Goal: Download file/media

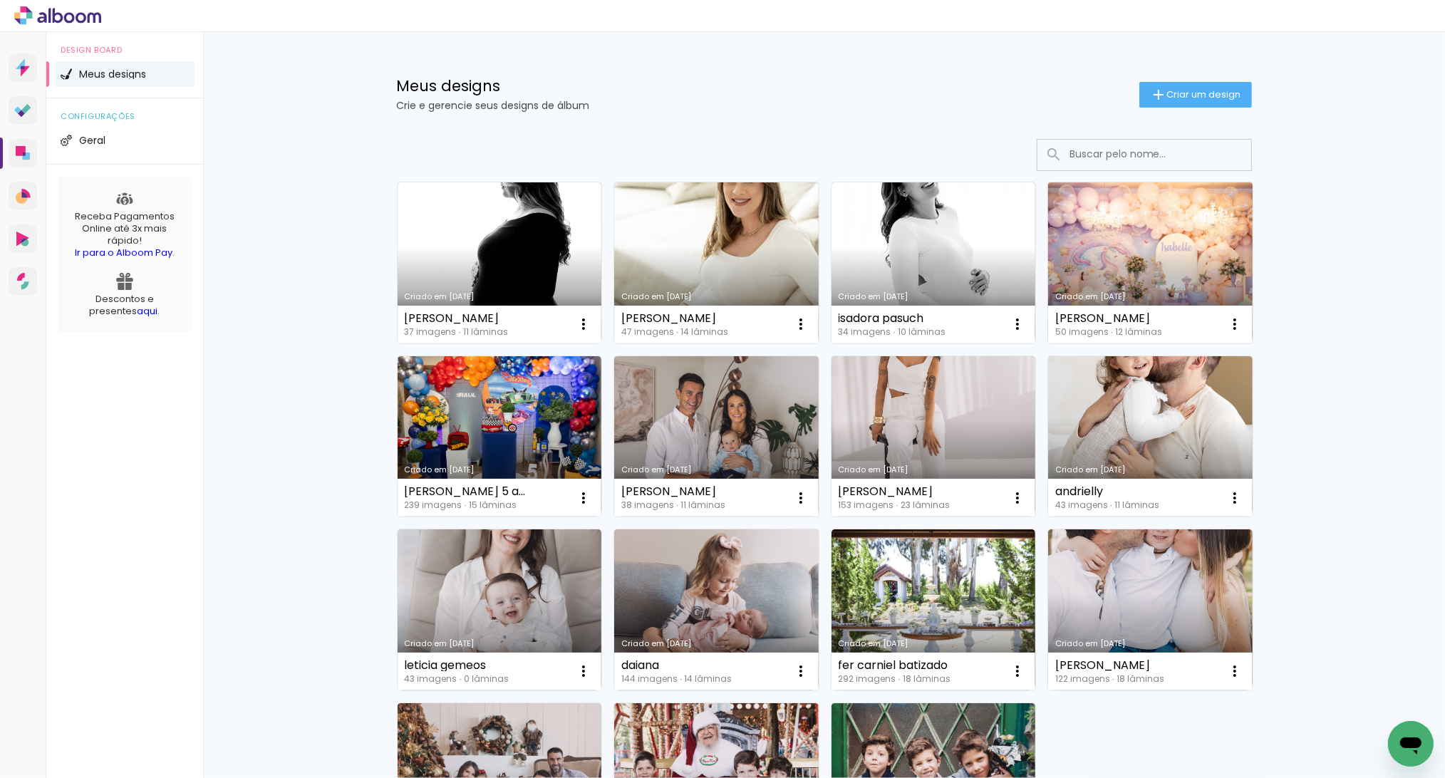
click at [1099, 260] on link "Criado em [DATE]" at bounding box center [1150, 262] width 204 height 161
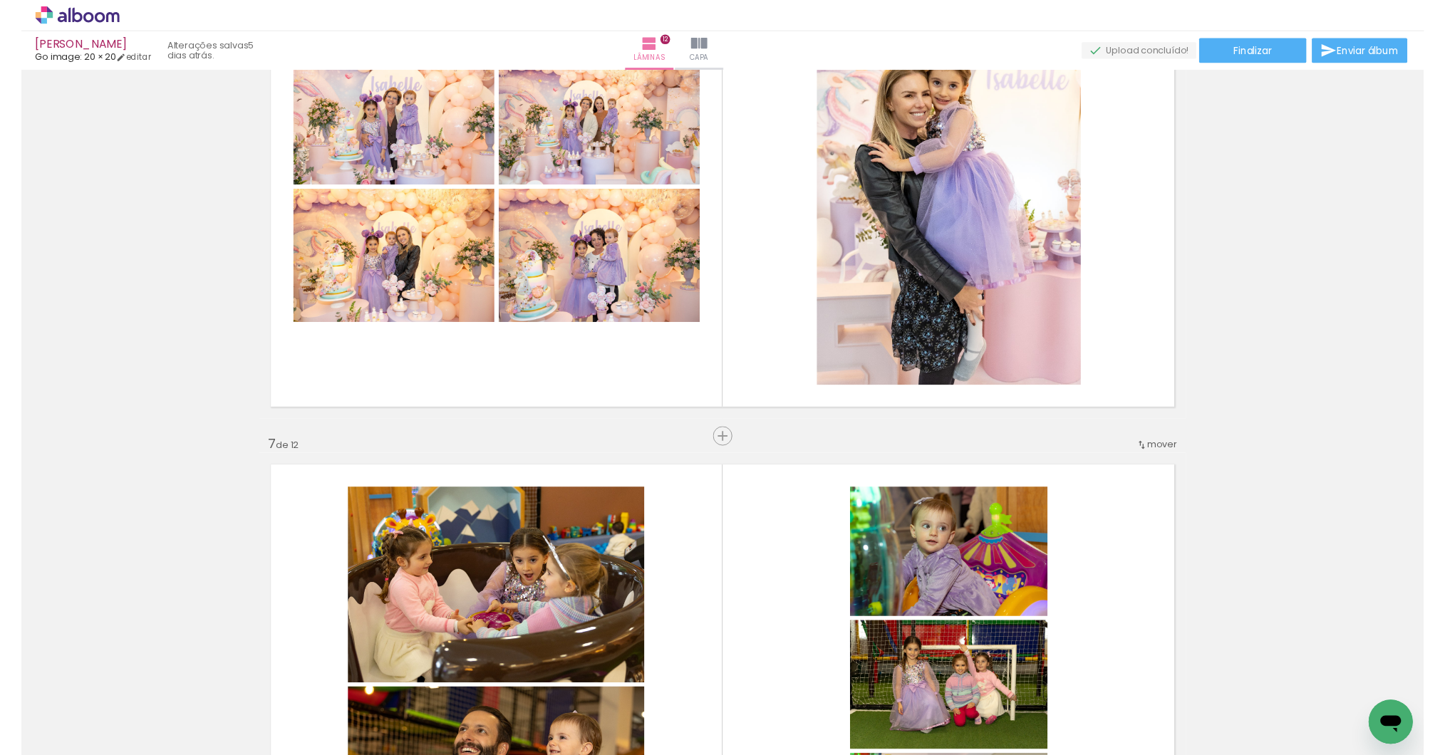
scroll to position [0, 1099]
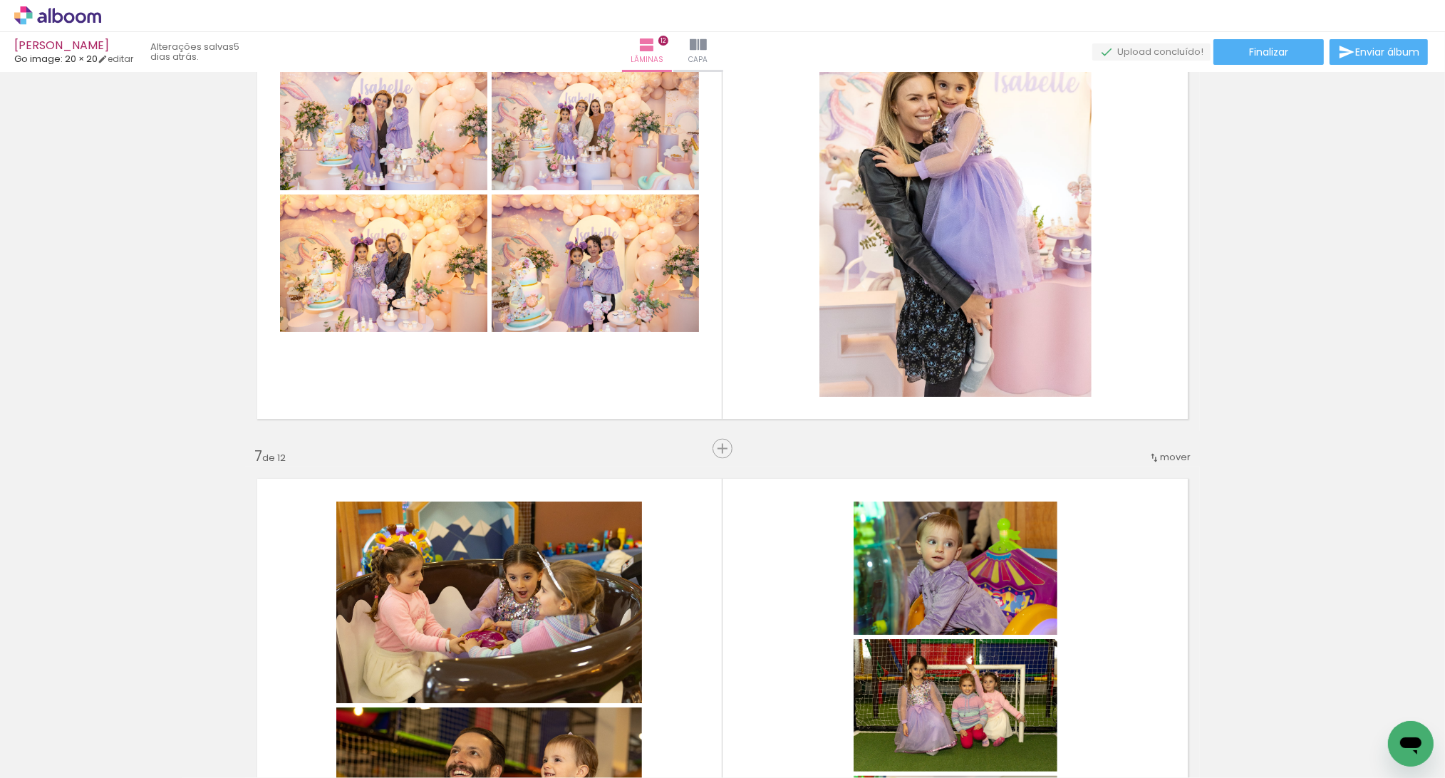
drag, startPoint x: 419, startPoint y: 768, endPoint x: 1086, endPoint y: 772, distance: 667.6
click at [117, 772] on iron-horizontal-list at bounding box center [102, 733] width 28 height 89
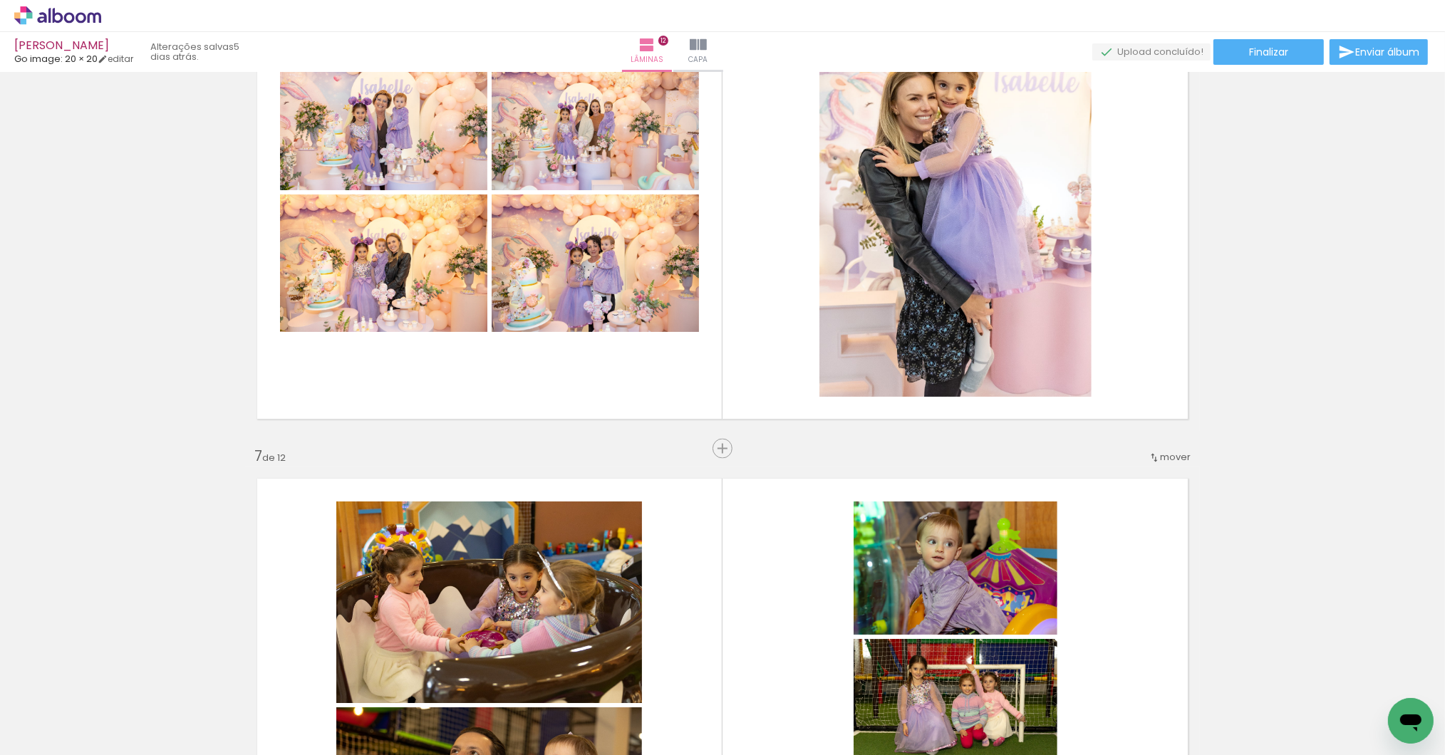
click at [37, 733] on span "Adicionar Fotos" at bounding box center [50, 736] width 43 height 16
click at [0, 0] on input "file" at bounding box center [0, 0] width 0 height 0
drag, startPoint x: 571, startPoint y: 745, endPoint x: 1205, endPoint y: 738, distance: 634.1
click at [117, 738] on iron-horizontal-list at bounding box center [102, 710] width 28 height 89
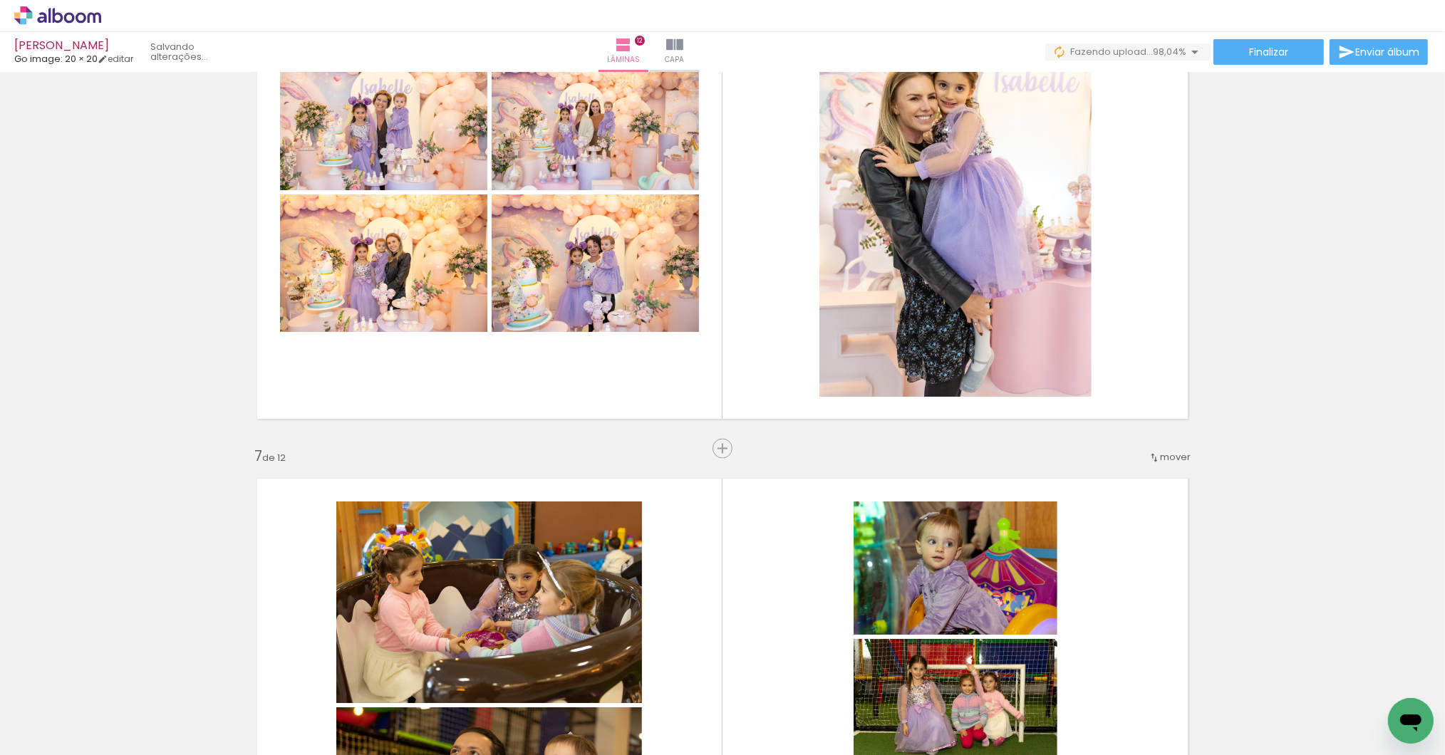
drag, startPoint x: 913, startPoint y: 747, endPoint x: 1395, endPoint y: 747, distance: 482.3
click at [117, 747] on iron-horizontal-list at bounding box center [102, 710] width 28 height 89
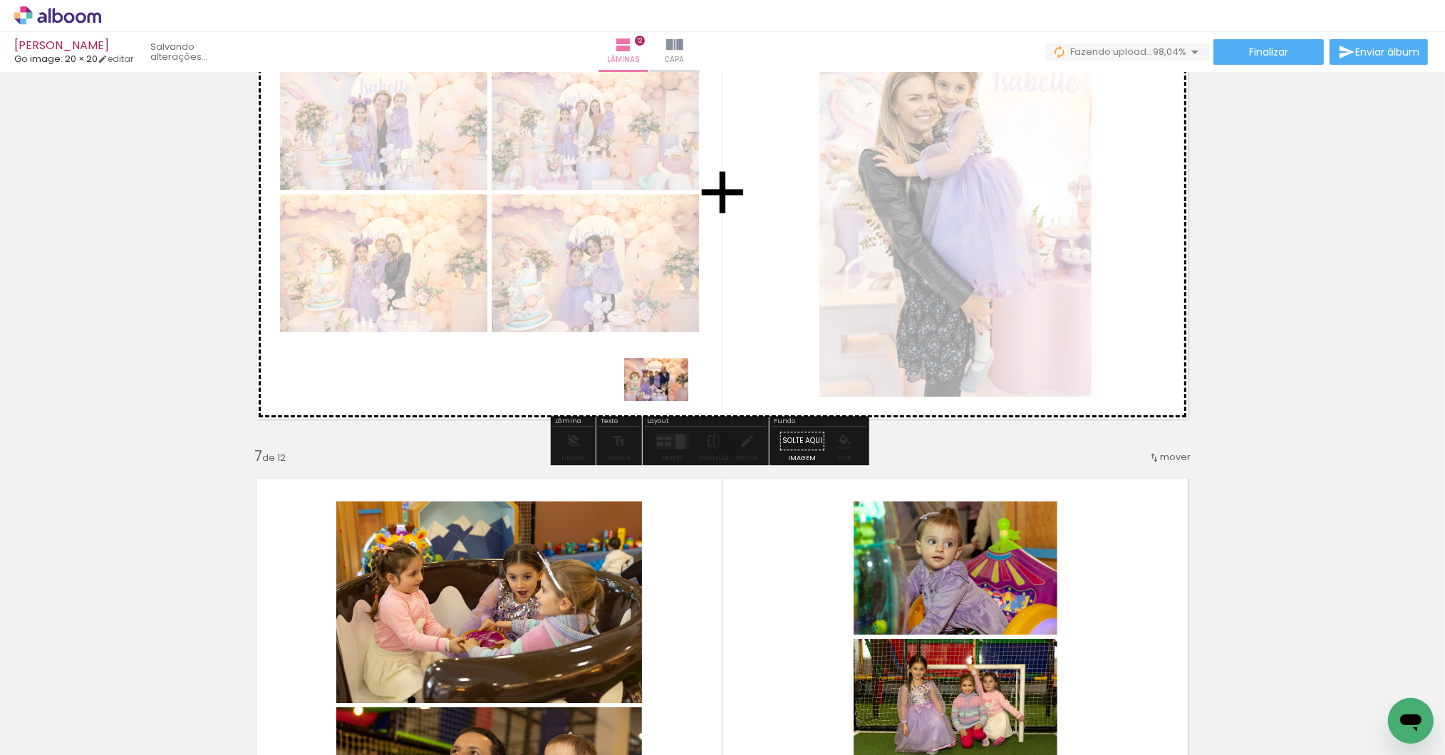
drag, startPoint x: 1374, startPoint y: 692, endPoint x: 667, endPoint y: 401, distance: 764.2
click at [667, 401] on quentale-workspace at bounding box center [722, 377] width 1445 height 755
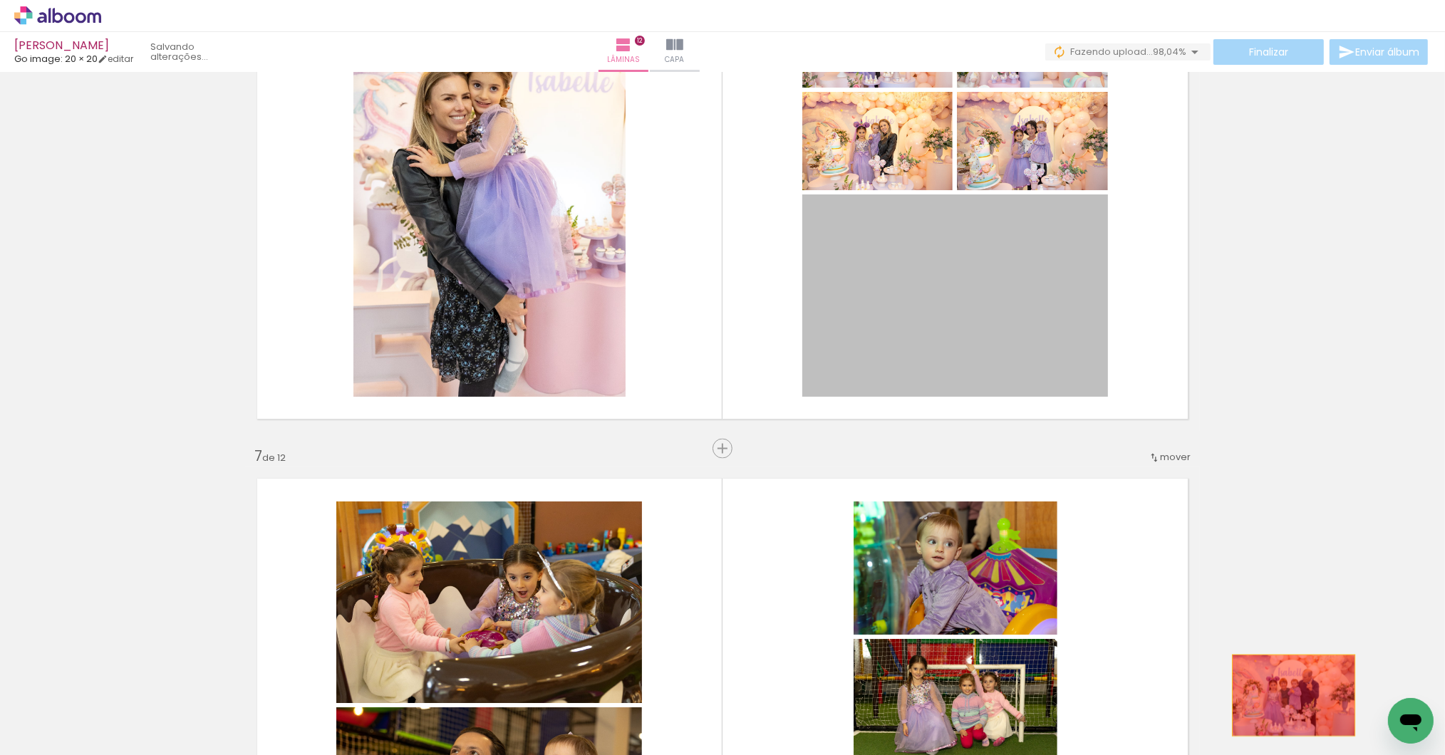
drag, startPoint x: 1015, startPoint y: 360, endPoint x: 1287, endPoint y: 695, distance: 432.1
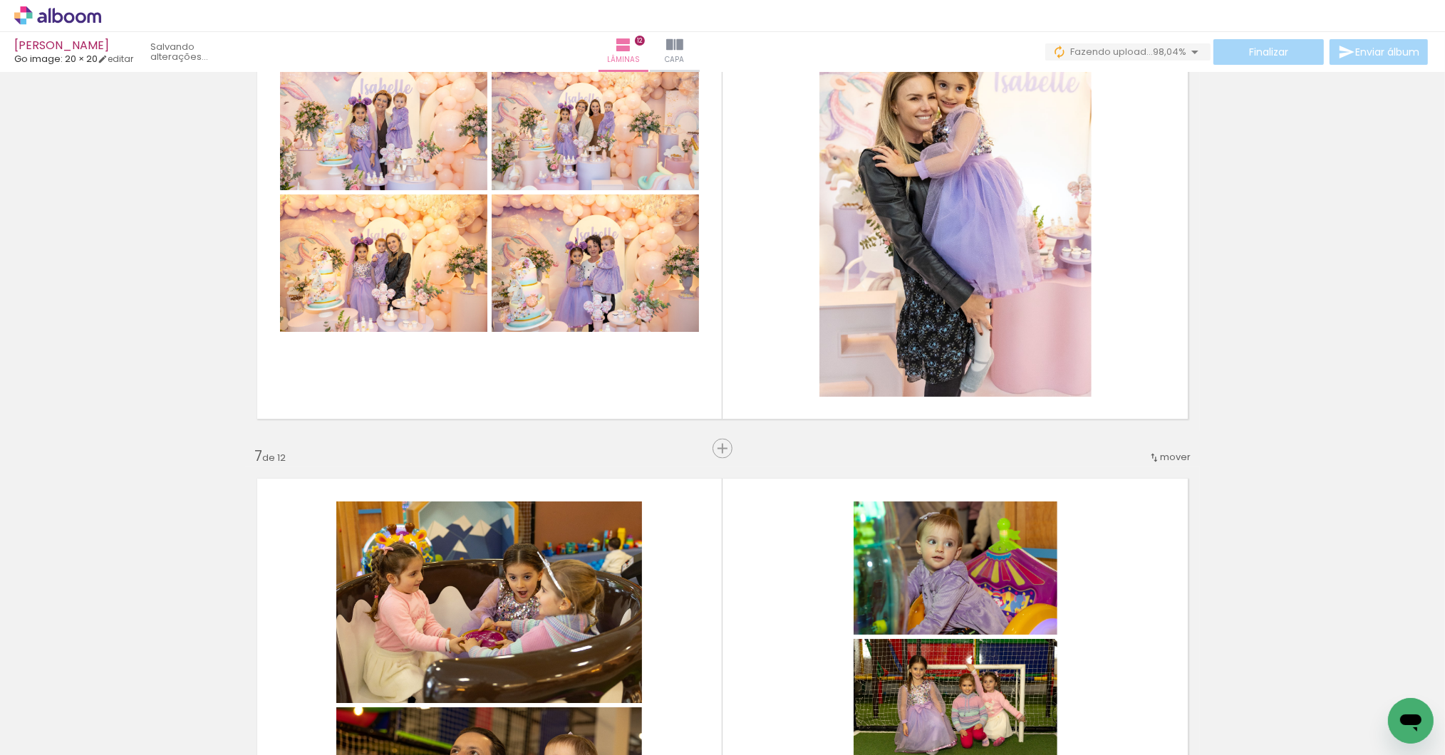
click at [68, 735] on span "Adicionar Fotos" at bounding box center [50, 736] width 43 height 16
click at [0, 0] on input "file" at bounding box center [0, 0] width 0 height 0
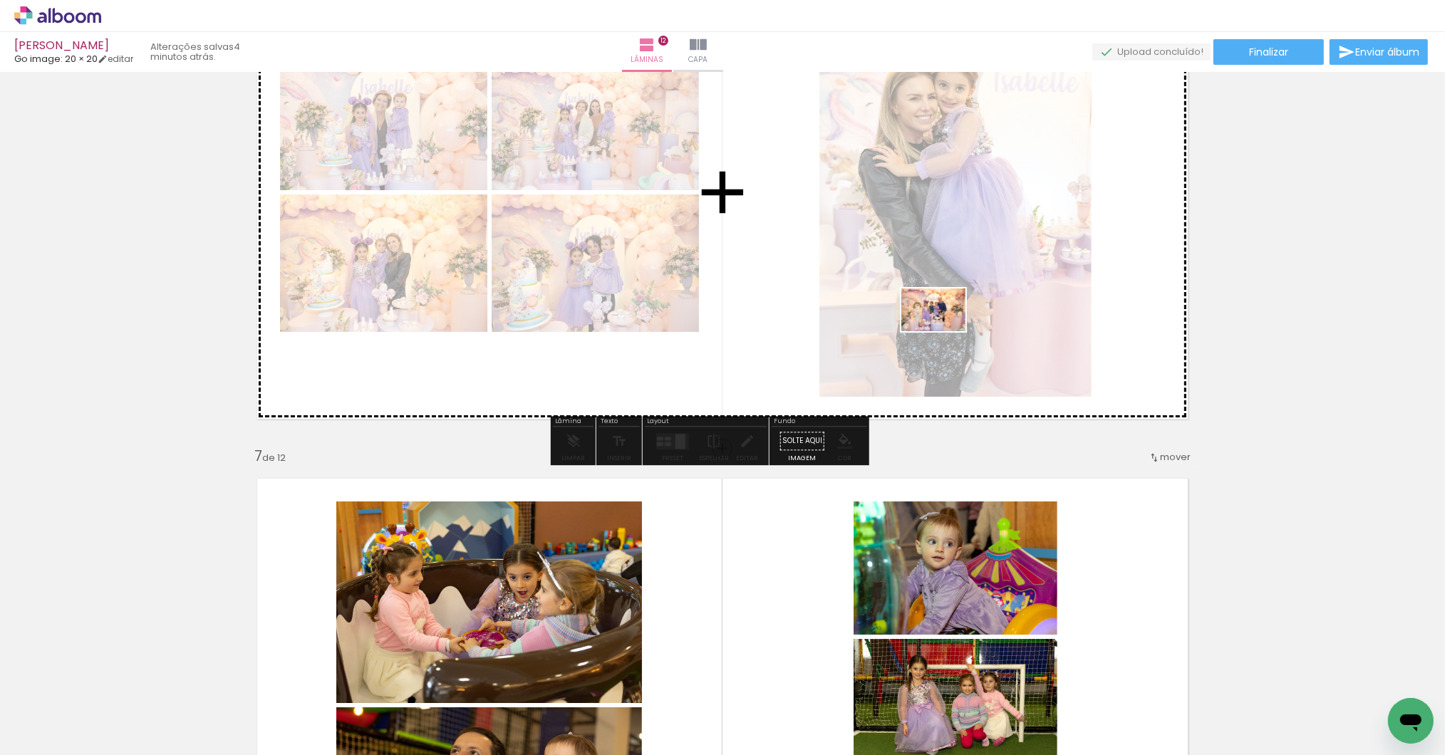
drag, startPoint x: 1334, startPoint y: 710, endPoint x: 944, endPoint y: 331, distance: 543.1
click at [944, 331] on quentale-workspace at bounding box center [722, 377] width 1445 height 755
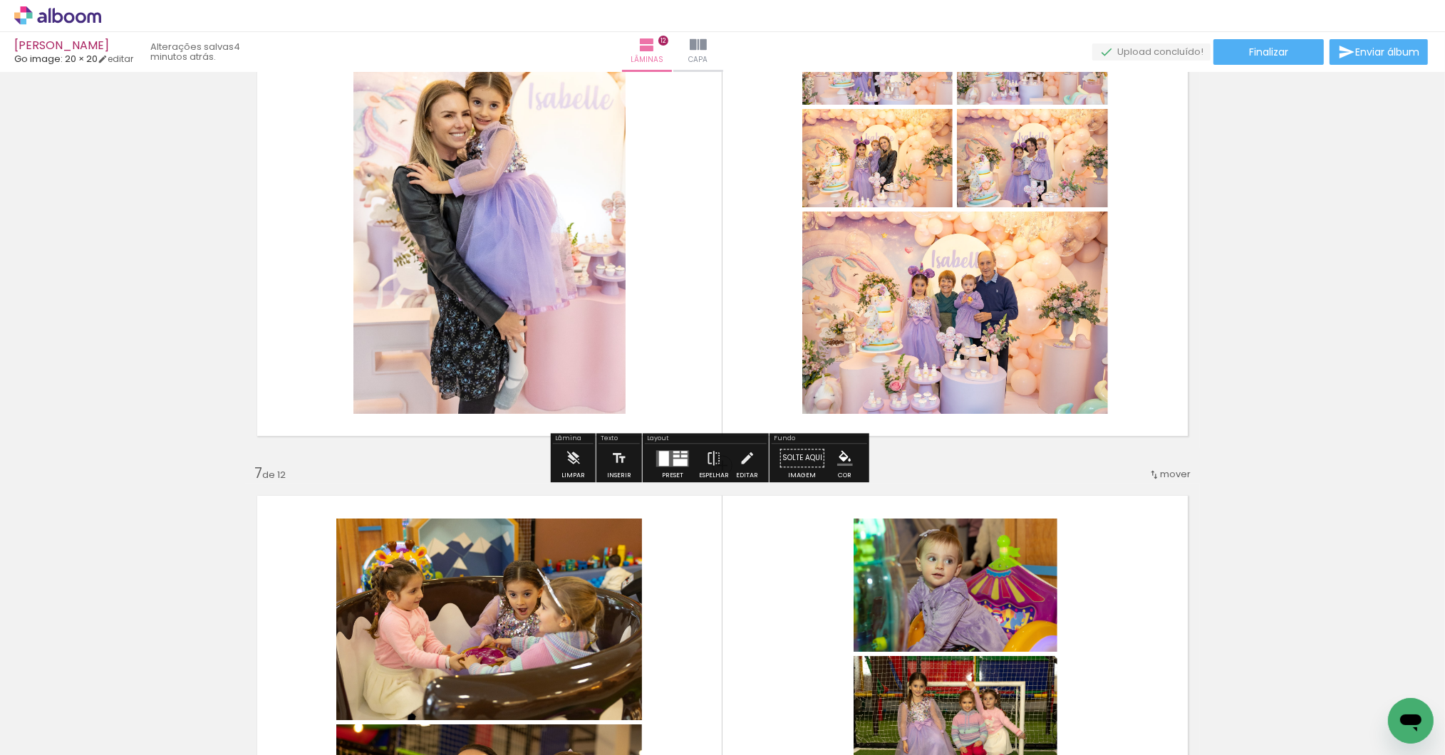
scroll to position [2618, 0]
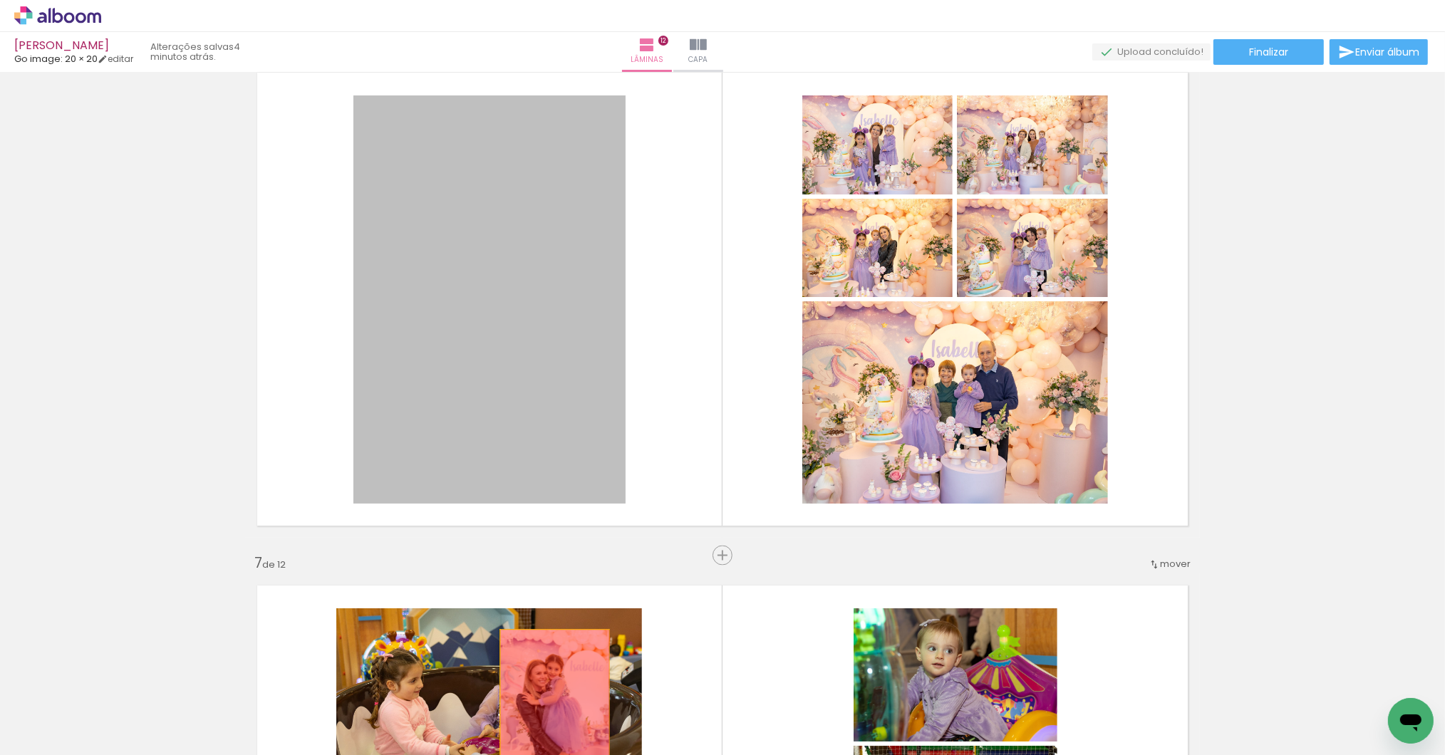
drag, startPoint x: 577, startPoint y: 459, endPoint x: 549, endPoint y: 712, distance: 254.5
click at [549, 712] on quentale-workspace at bounding box center [722, 377] width 1445 height 755
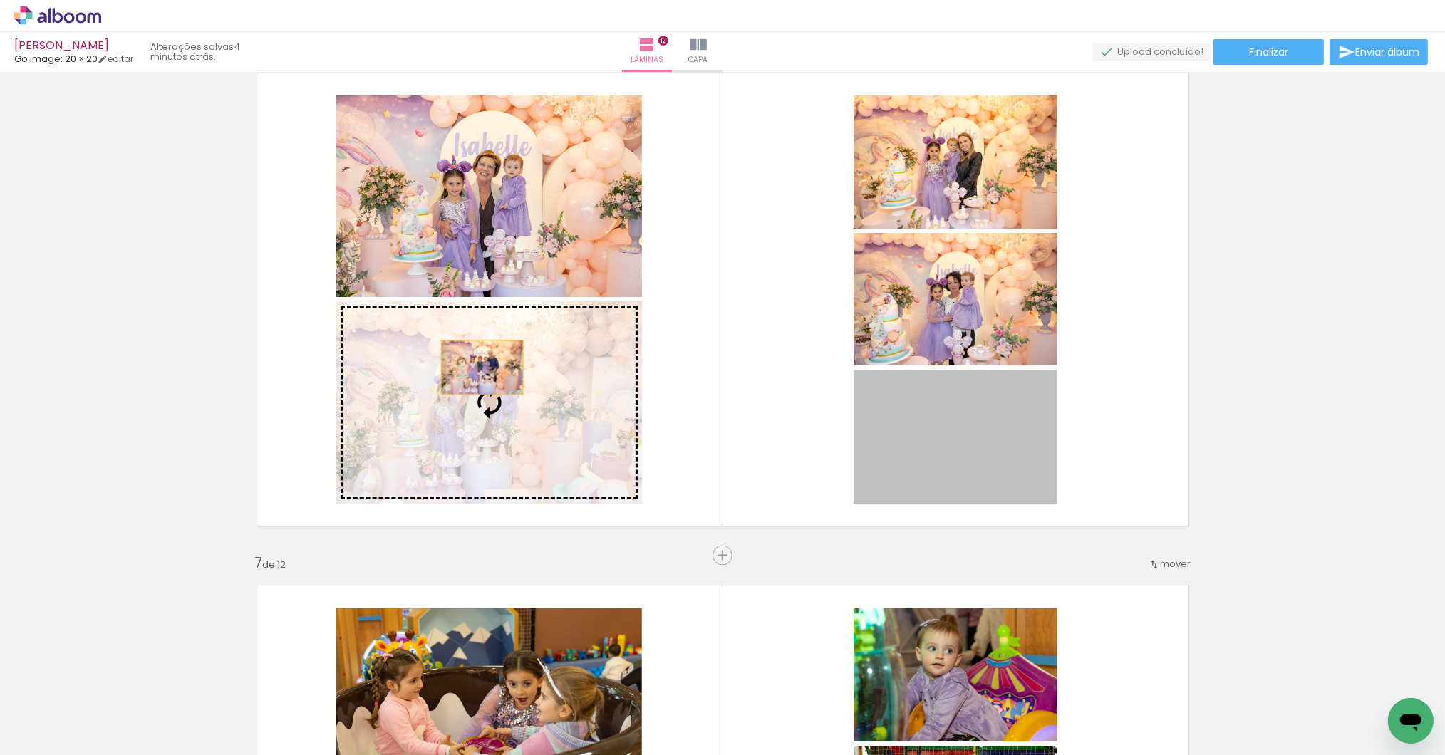
drag, startPoint x: 918, startPoint y: 443, endPoint x: 475, endPoint y: 383, distance: 446.6
click at [0, 0] on slot at bounding box center [0, 0] width 0 height 0
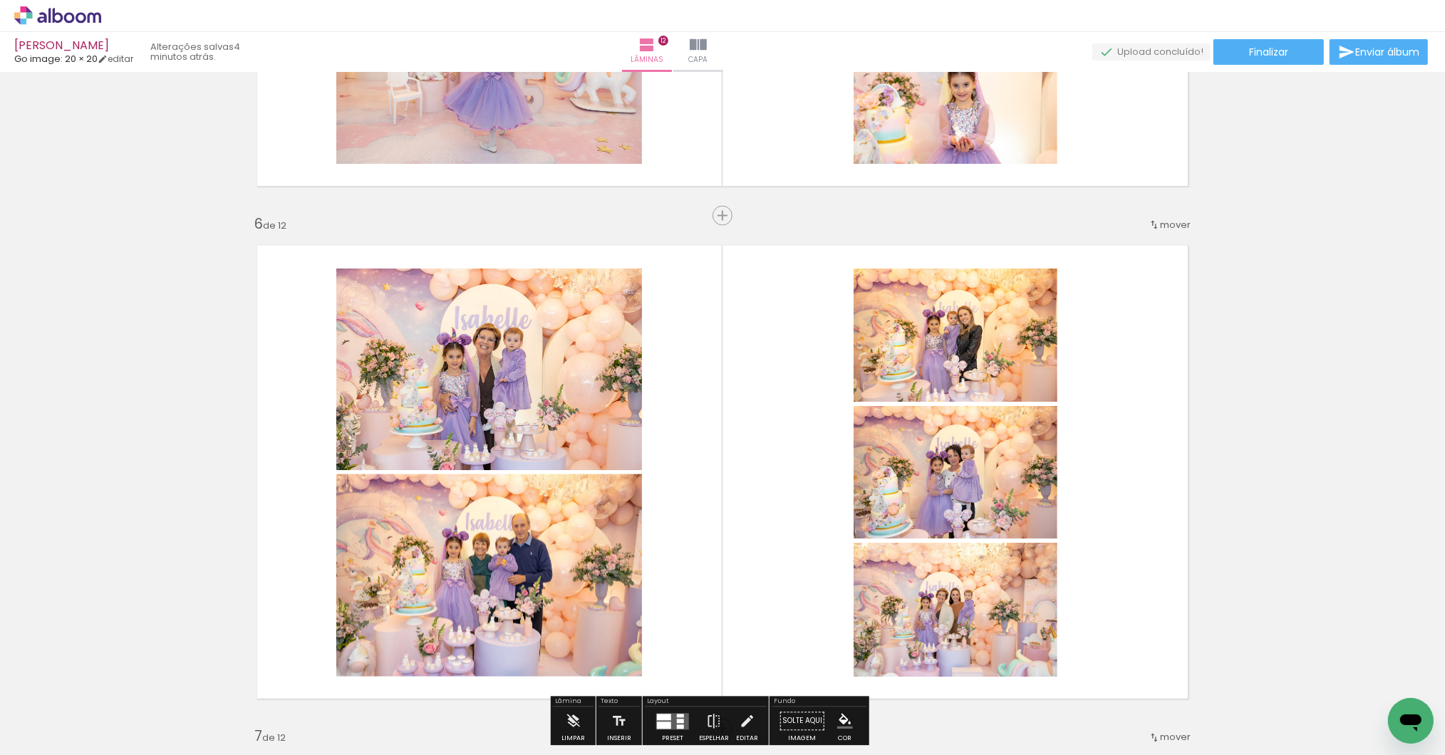
scroll to position [2420, 0]
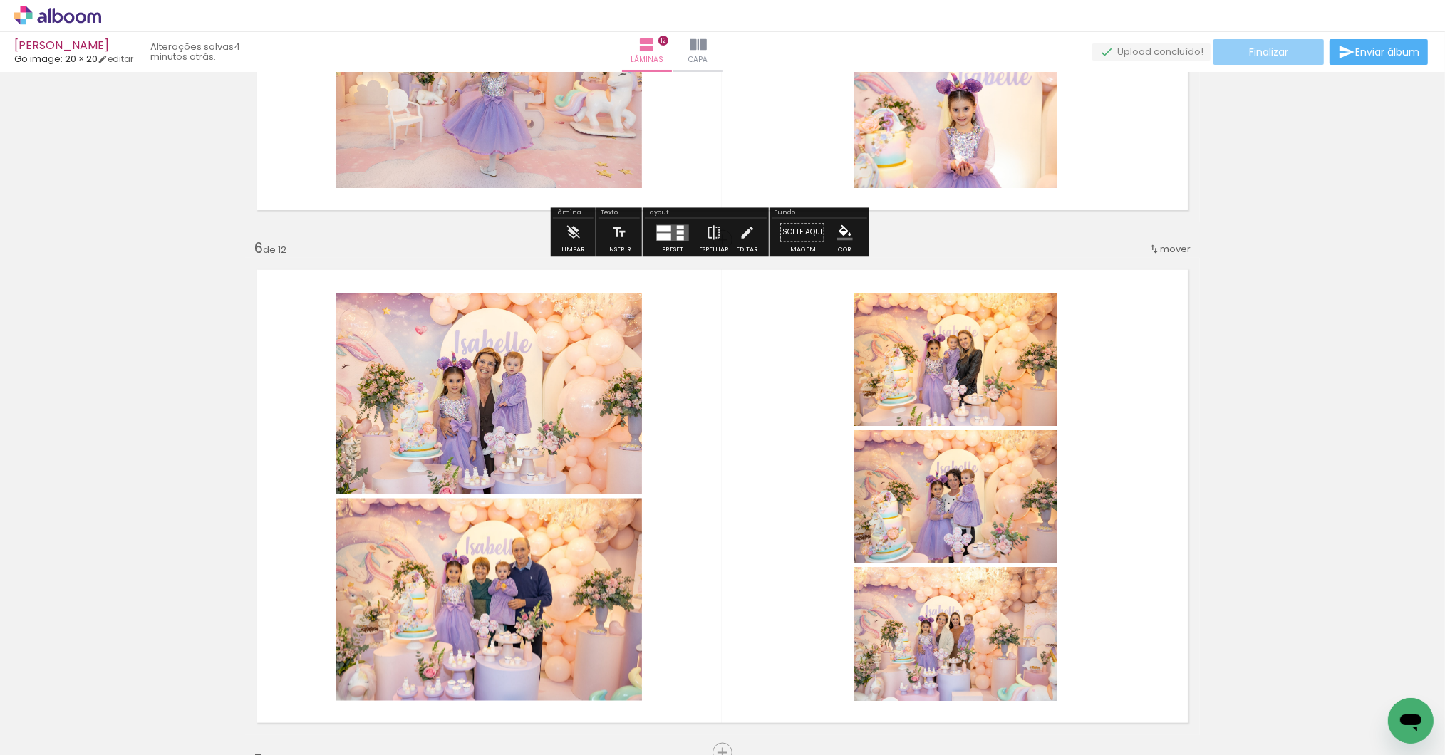
click at [1276, 56] on span "Finalizar" at bounding box center [1268, 52] width 39 height 10
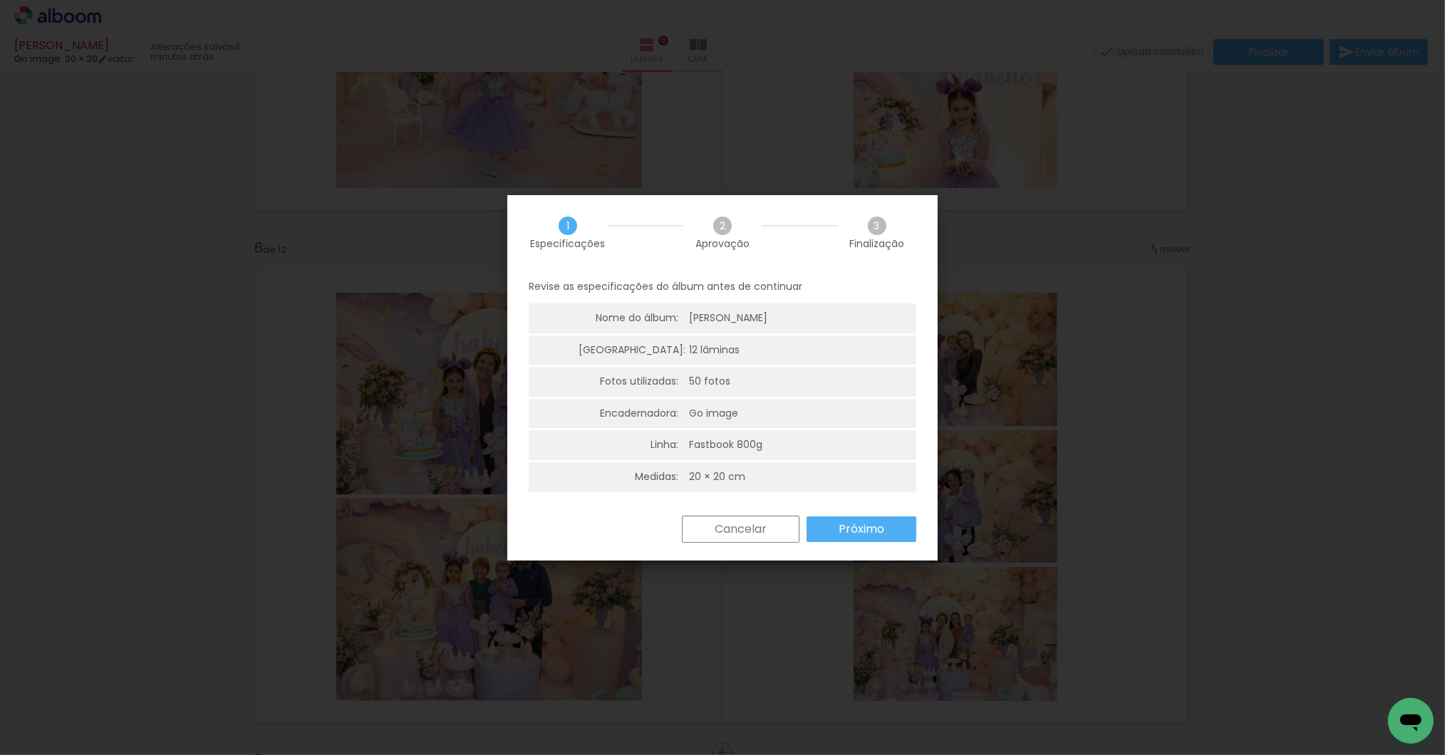
click at [0, 0] on slot "Próximo" at bounding box center [0, 0] width 0 height 0
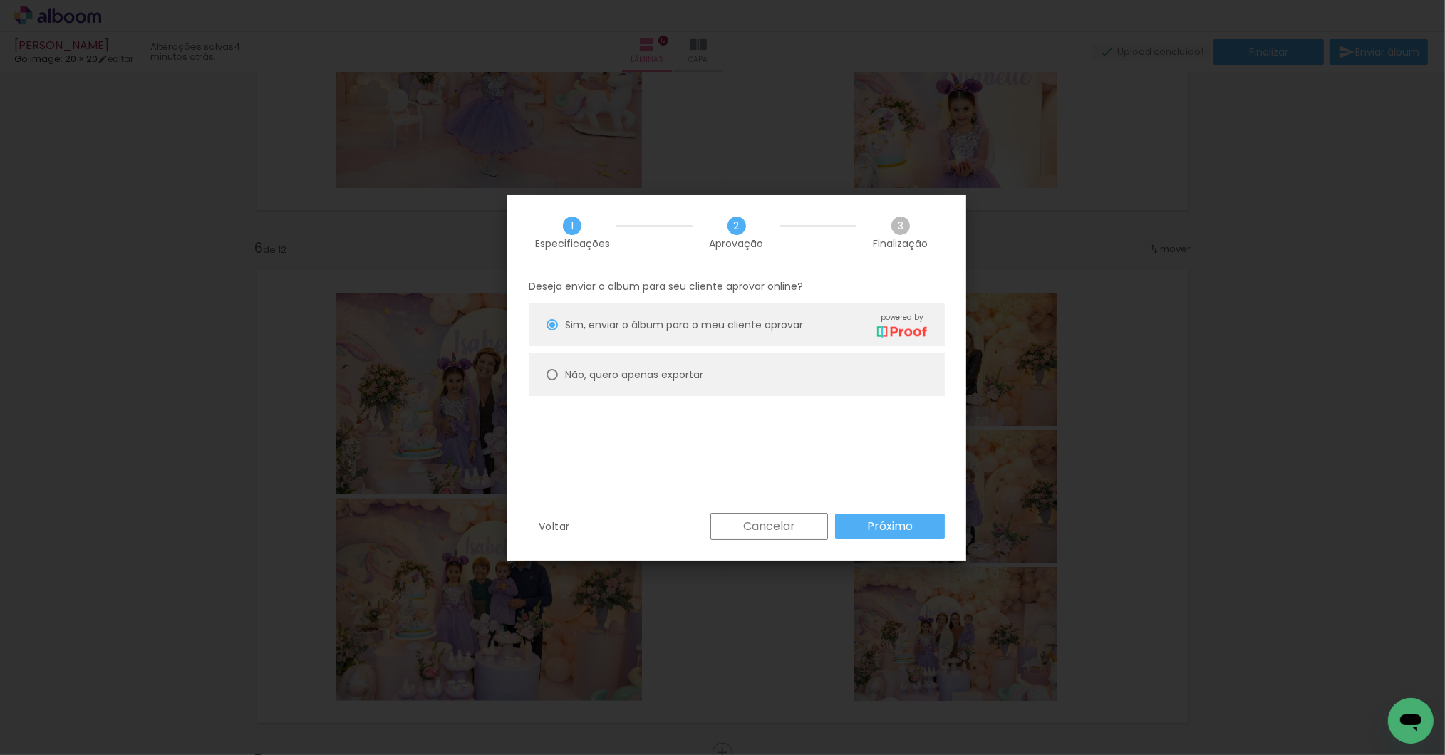
click at [0, 0] on slot "Não, quero apenas exportar" at bounding box center [0, 0] width 0 height 0
type paper-radio-button "on"
click at [862, 518] on paper-button "Próximo" at bounding box center [890, 527] width 110 height 26
type input "Alta, 300 DPI"
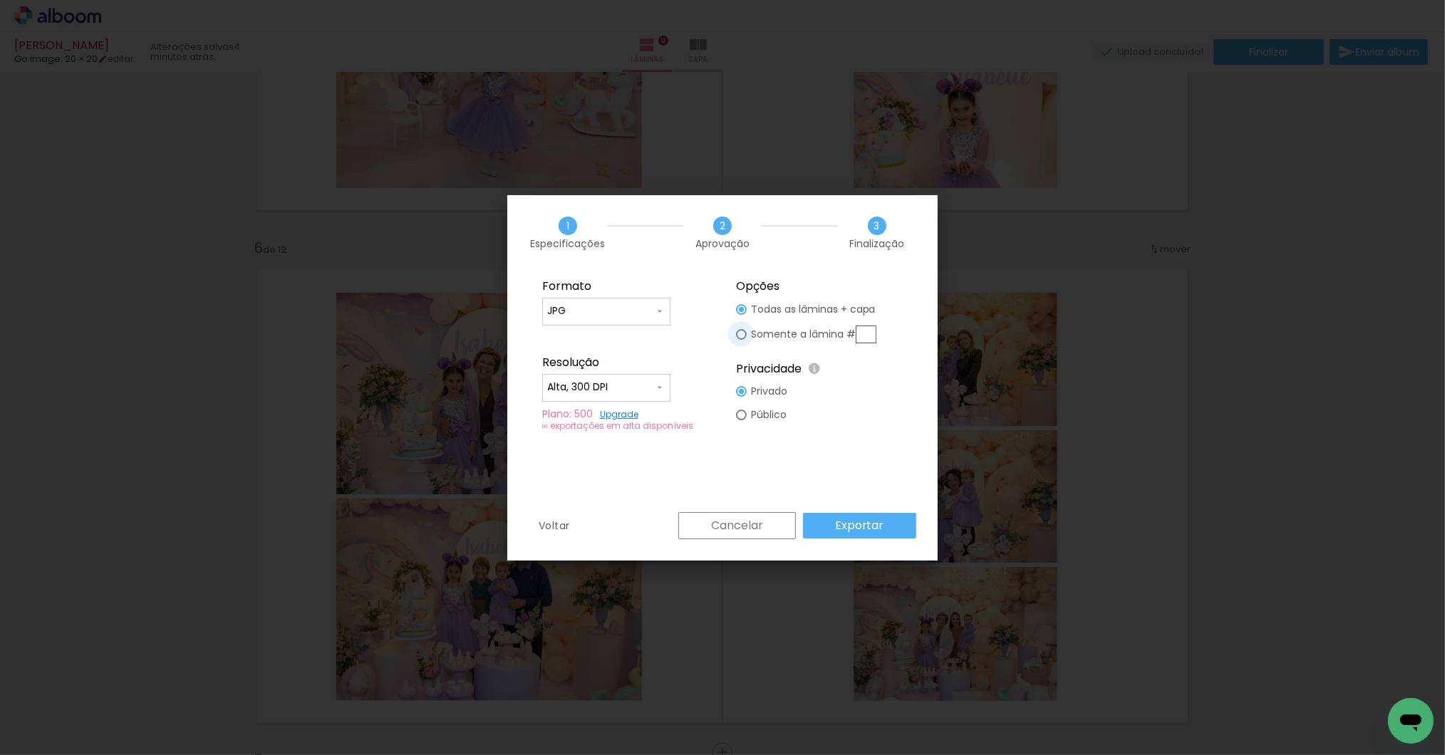
click at [745, 315] on div at bounding box center [741, 309] width 11 height 11
type paper-radio-button "on"
click at [866, 331] on input "text" at bounding box center [866, 335] width 21 height 18
type input "6"
click at [844, 534] on paper-button "Exportar" at bounding box center [859, 526] width 113 height 26
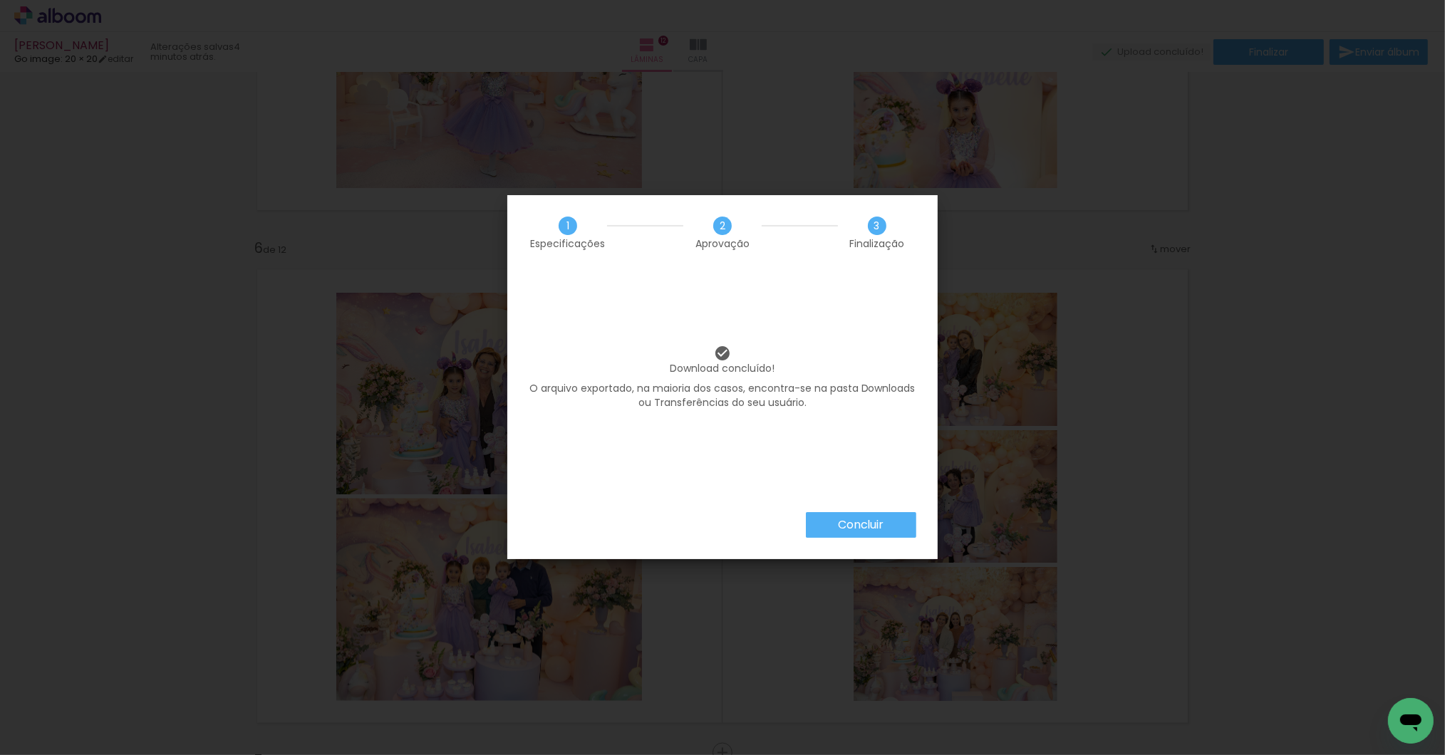
scroll to position [0, 2970]
click at [0, 0] on slot "Concluir" at bounding box center [0, 0] width 0 height 0
